Goal: Task Accomplishment & Management: Use online tool/utility

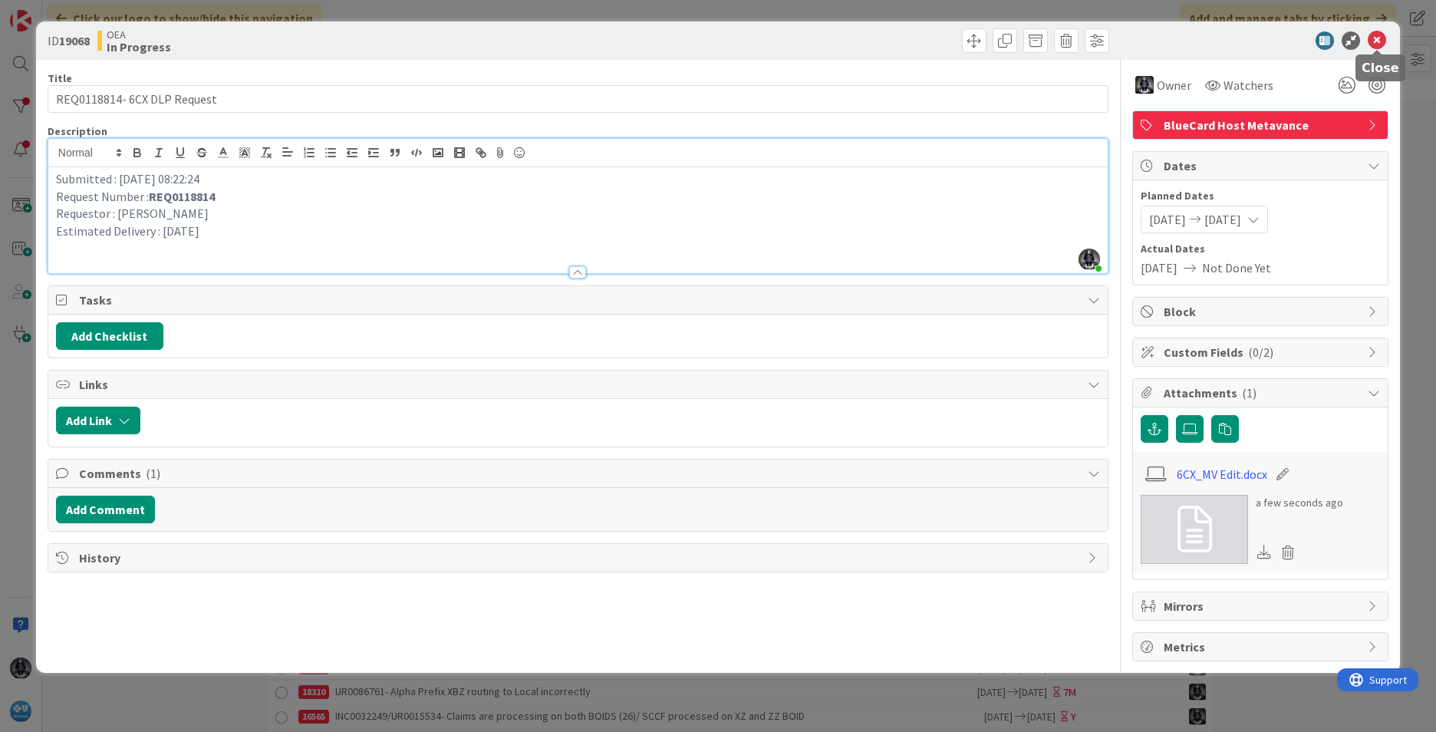
click at [1379, 35] on icon at bounding box center [1376, 40] width 18 height 18
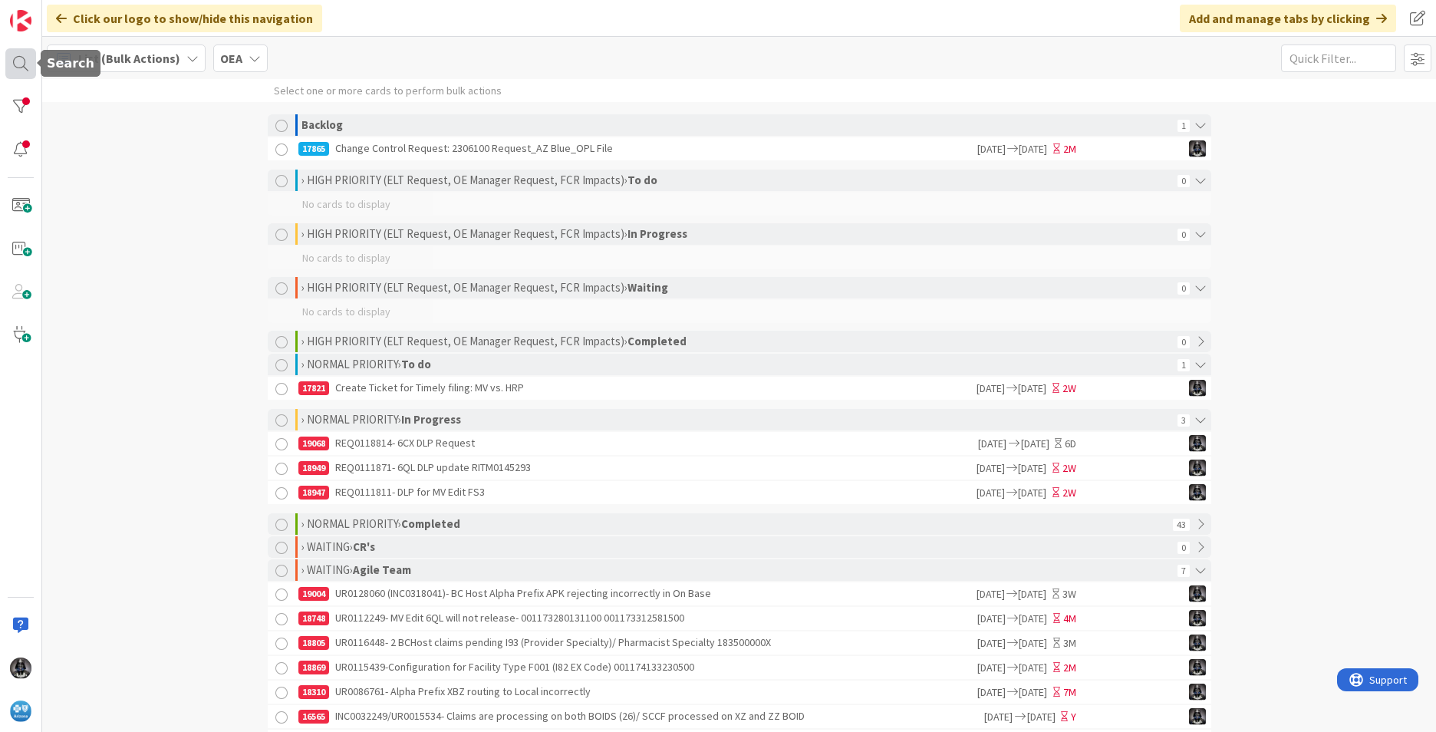
click at [18, 61] on div at bounding box center [20, 63] width 31 height 31
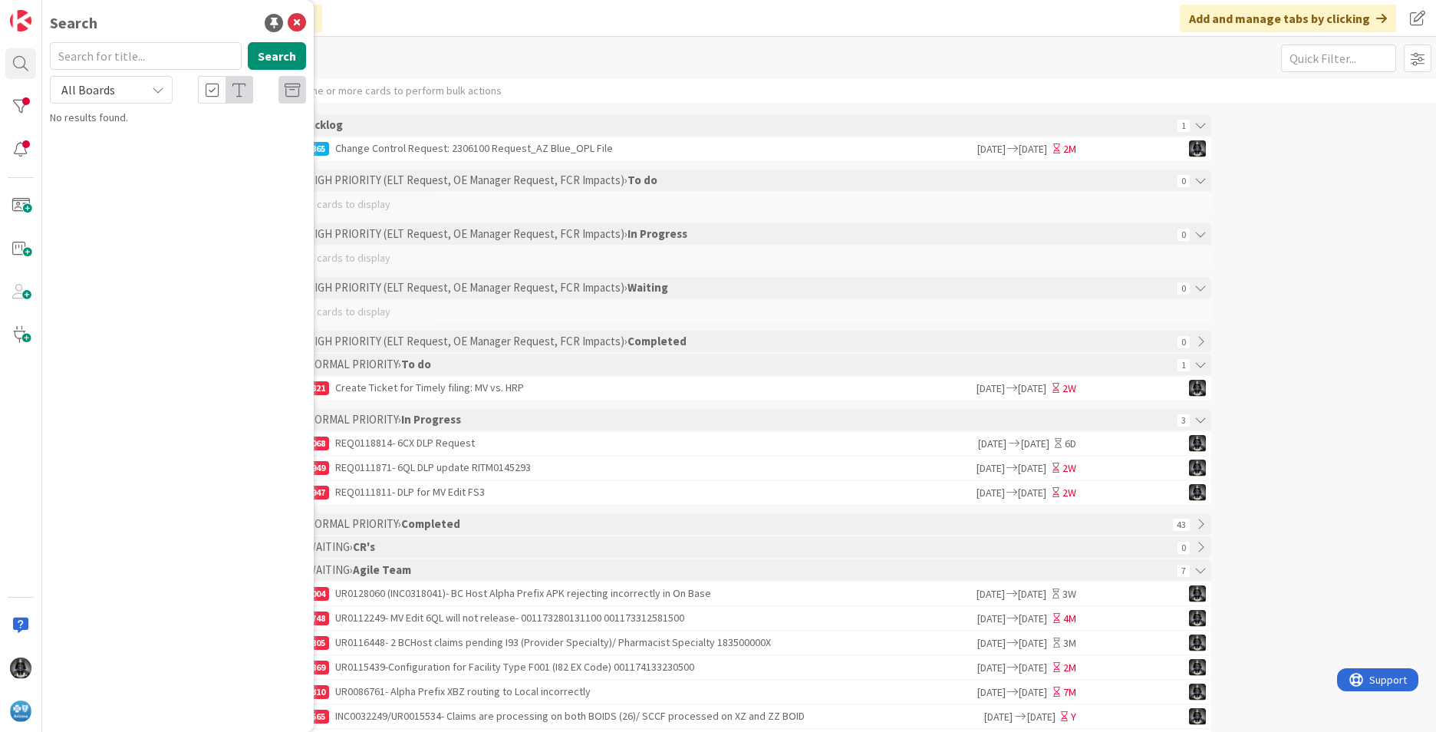
click at [110, 59] on input "text" at bounding box center [146, 56] width 192 height 28
type input "18805"
click at [162, 135] on span "UR0116448- 2 BCHost claims pending I93 (Provider Specialty)/ Pharmacist Special…" at bounding box center [181, 151] width 220 height 46
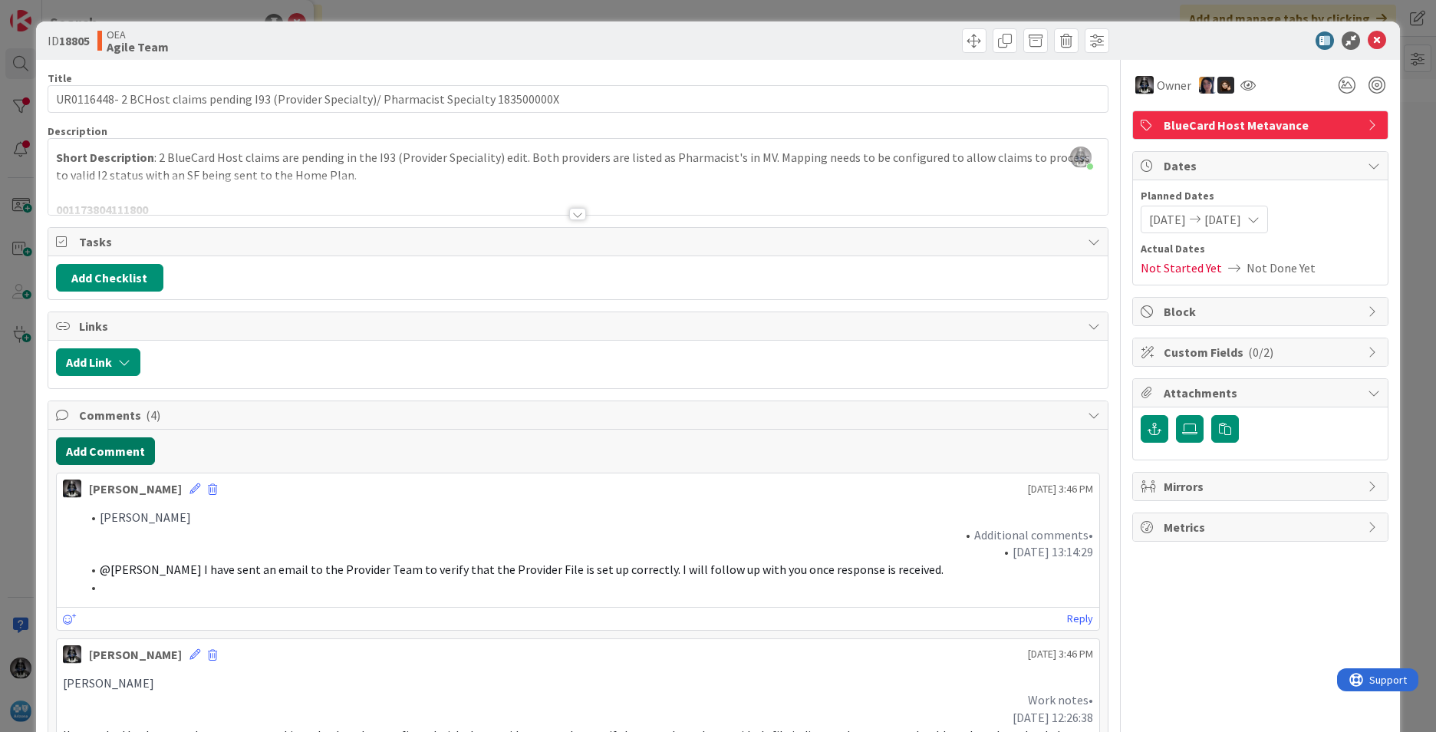
click at [87, 448] on button "Add Comment" at bounding box center [105, 451] width 99 height 28
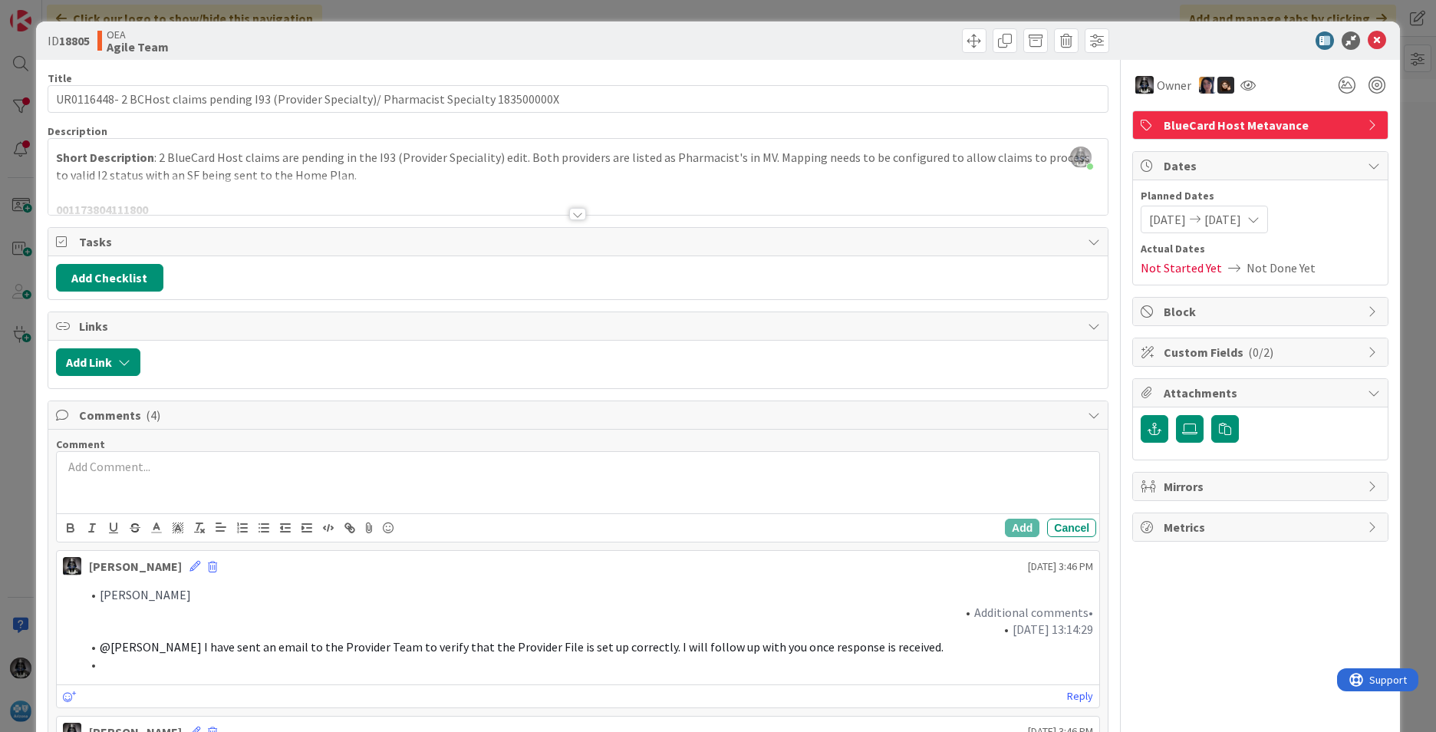
click at [111, 457] on div at bounding box center [578, 482] width 1042 height 61
drag, startPoint x: 111, startPoint y: 472, endPoint x: 41, endPoint y: 468, distance: 69.9
click at [41, 468] on div "ID 18805 OEA Agile Team Title 92 / 128 UR0116448- 2 BCHost claims pending I93 (…" at bounding box center [718, 625] width 1364 height 1208
click at [68, 524] on icon "button" at bounding box center [69, 526] width 5 height 4
click at [1005, 529] on button "Add" at bounding box center [1022, 527] width 35 height 18
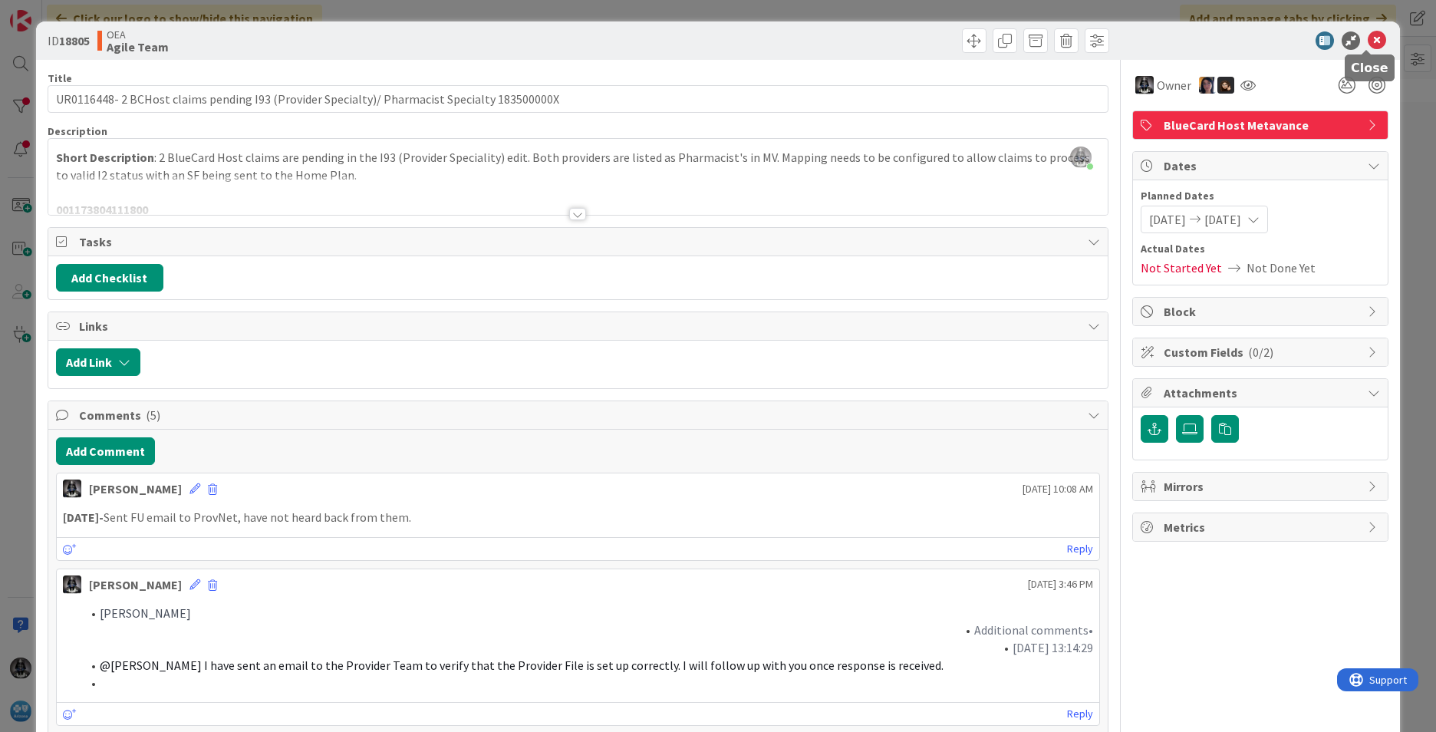
click at [1367, 38] on icon at bounding box center [1376, 40] width 18 height 18
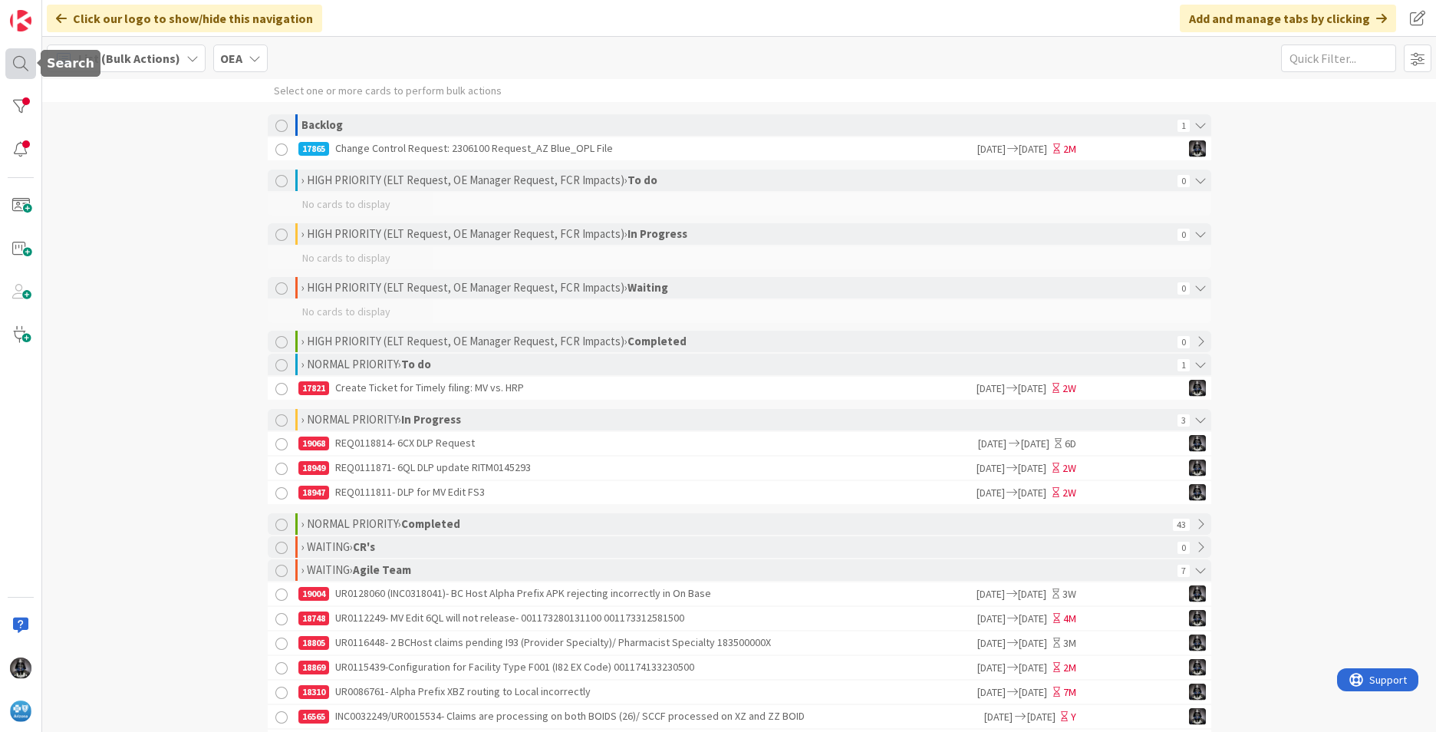
click at [19, 62] on div at bounding box center [20, 63] width 31 height 31
